Goal: Task Accomplishment & Management: Manage account settings

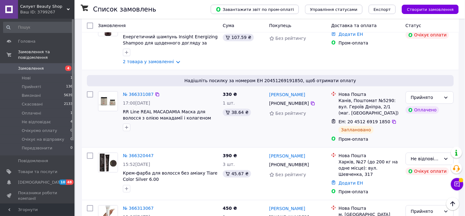
scroll to position [276, 0]
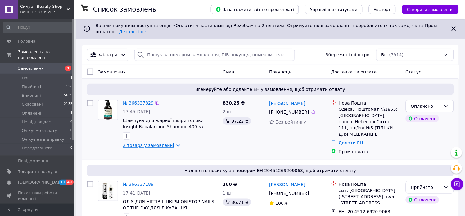
click at [168, 143] on link "2 товара у замовленні" at bounding box center [148, 145] width 51 height 5
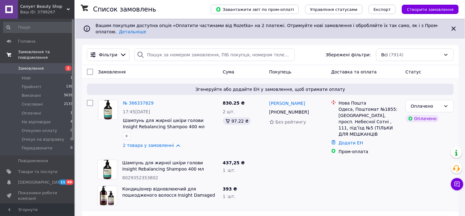
drag, startPoint x: 204, startPoint y: 133, endPoint x: 32, endPoint y: 53, distance: 189.3
click at [32, 53] on span "Замовлення та повідомлення" at bounding box center [46, 54] width 57 height 11
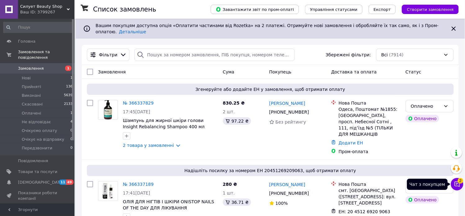
click at [455, 187] on button "Чат з покупцем 2" at bounding box center [457, 184] width 12 height 12
